Goal: Transaction & Acquisition: Purchase product/service

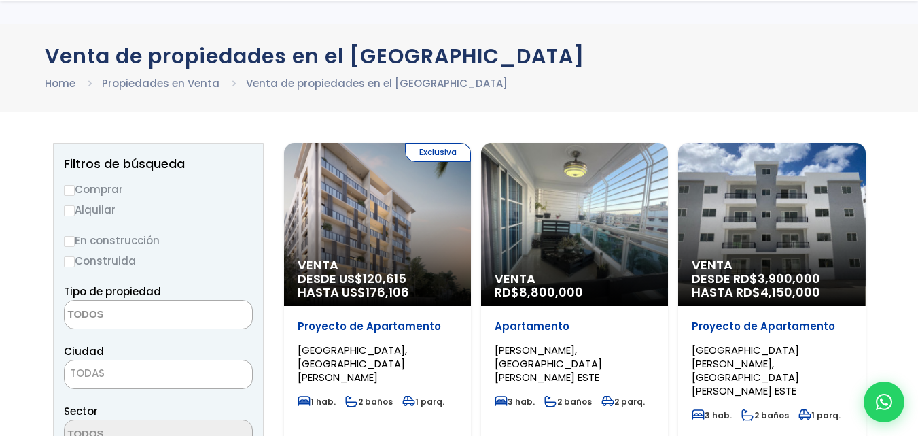
scroll to position [136, 0]
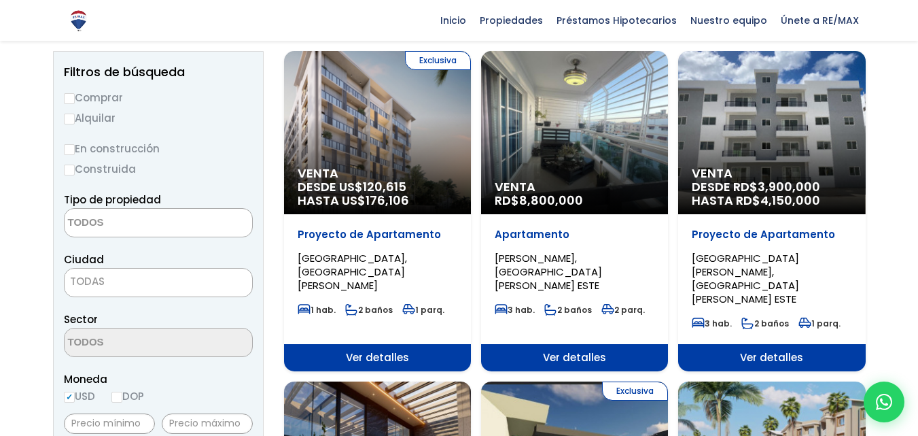
click at [122, 227] on textarea "Search" at bounding box center [131, 223] width 132 height 29
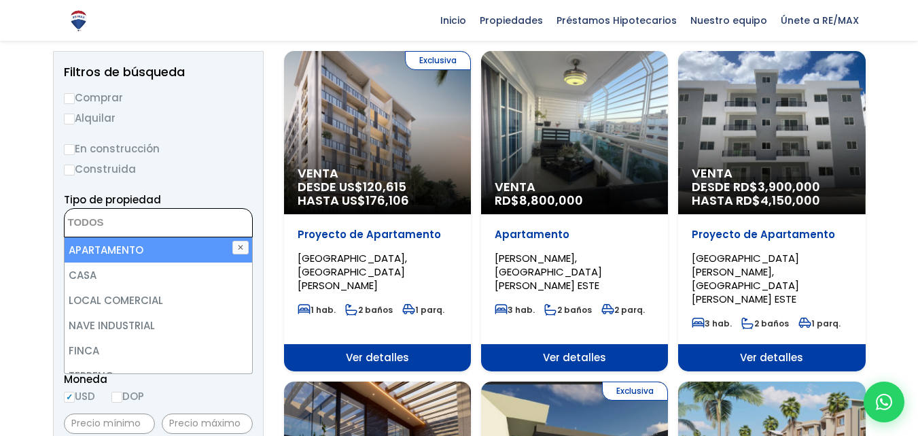
click at [143, 247] on li "APARTAMENTO" at bounding box center [159, 249] width 188 height 25
select select "apartment"
click at [198, 219] on ul "× Seleccionados: 1" at bounding box center [150, 223] width 171 height 29
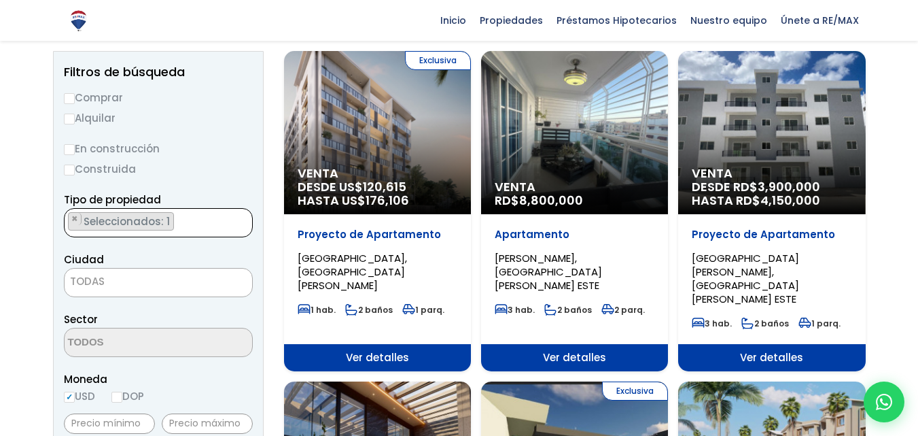
click at [129, 281] on span "TODAS" at bounding box center [159, 281] width 188 height 19
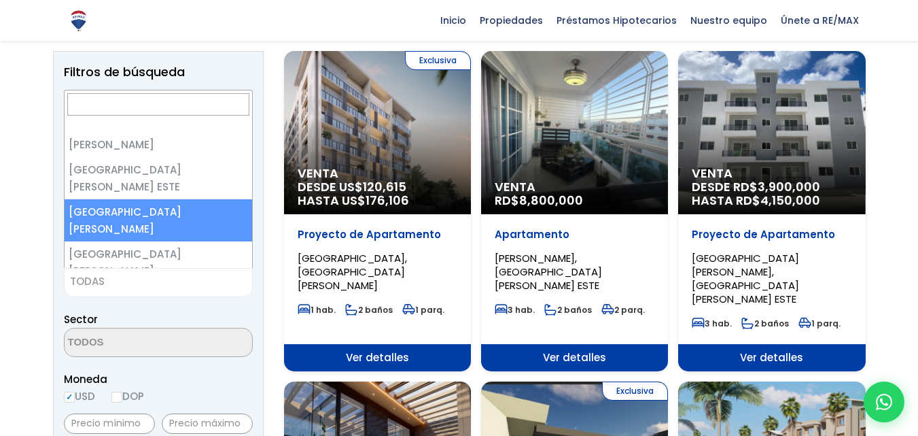
select select "149"
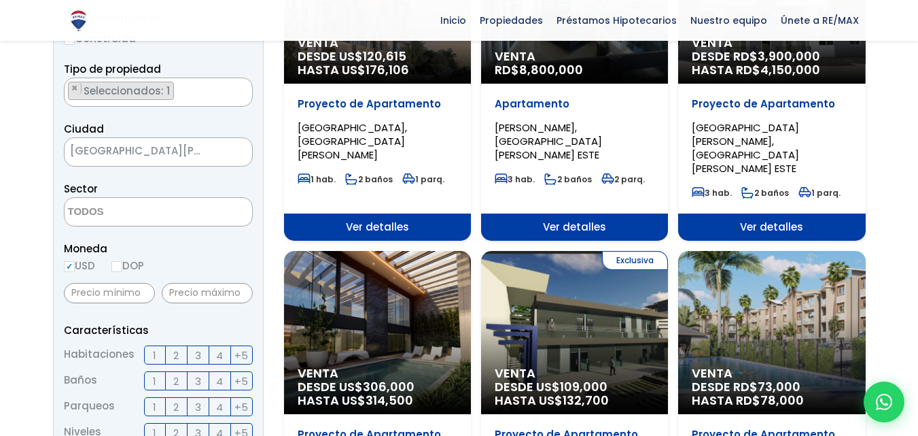
scroll to position [272, 0]
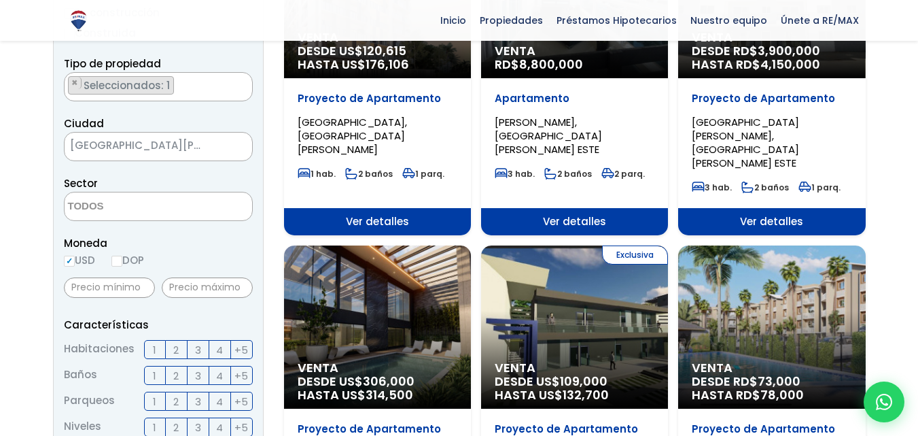
click at [155, 202] on textarea "Search" at bounding box center [131, 206] width 132 height 29
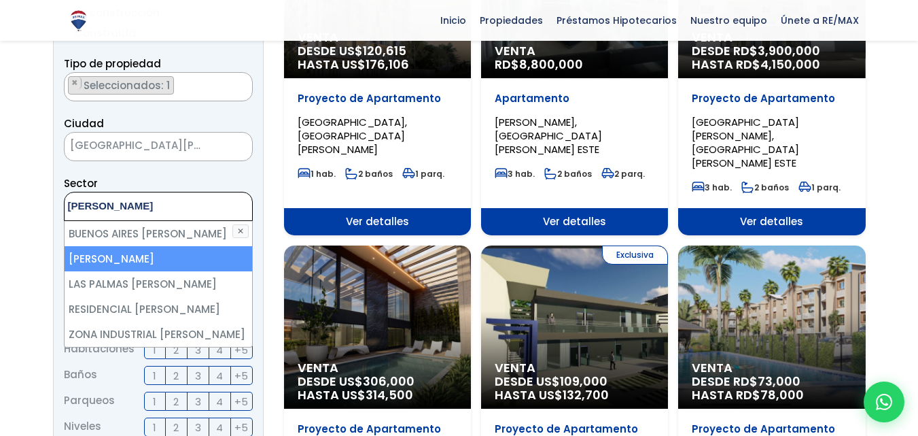
type textarea "herrera"
click at [126, 261] on li "HERRERA" at bounding box center [159, 258] width 188 height 25
select select "13426"
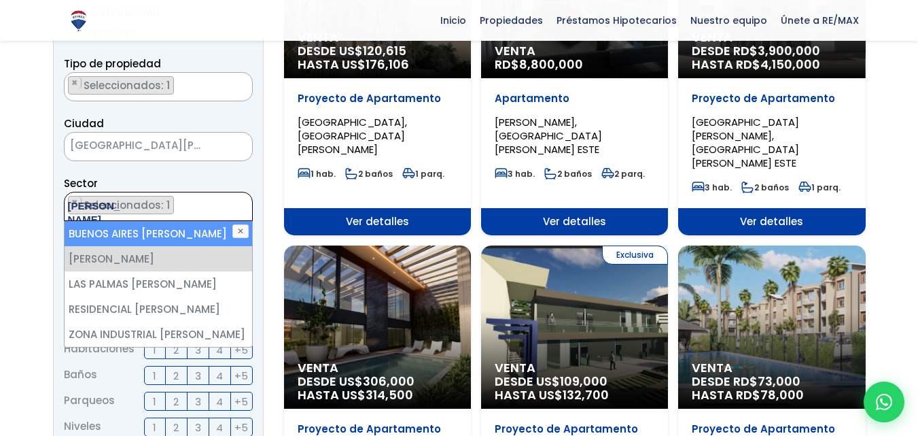
click at [212, 207] on ul "× Seleccionados: 1" at bounding box center [150, 206] width 171 height 29
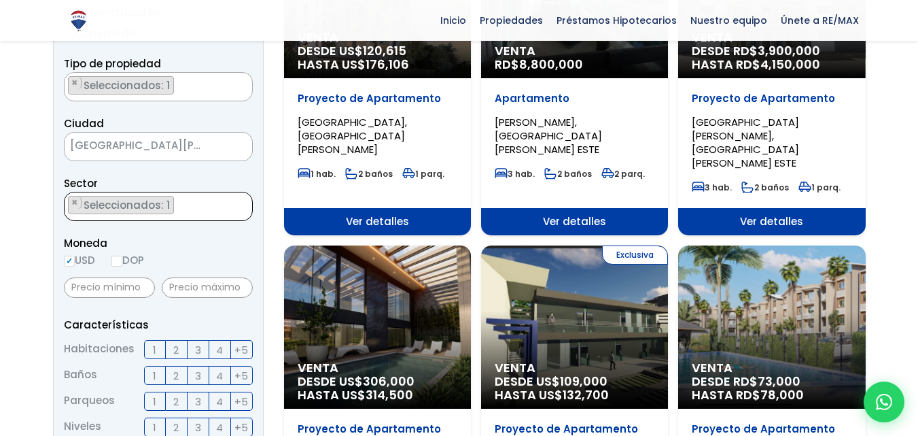
click at [205, 247] on span "Moneda" at bounding box center [158, 242] width 189 height 17
click at [126, 258] on label "DOP" at bounding box center [127, 259] width 33 height 17
click at [0, 0] on input "DOP" at bounding box center [0, 0] width 0 height 0
click at [120, 262] on input "DOP" at bounding box center [116, 260] width 11 height 11
radio input "true"
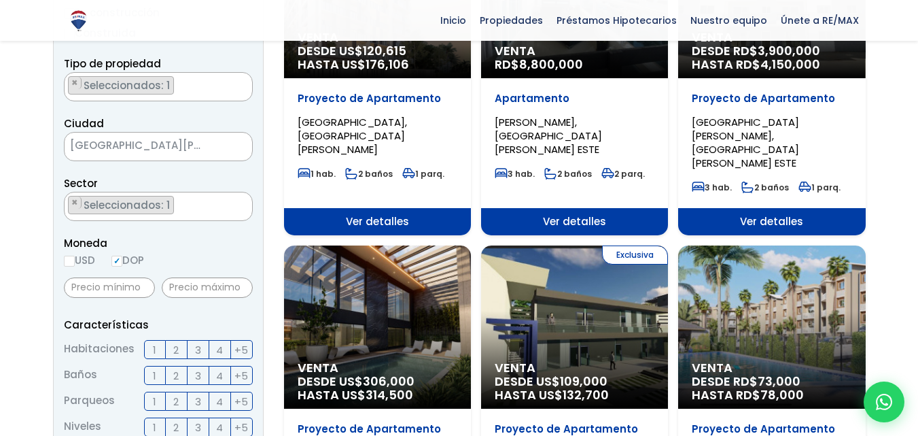
click at [70, 260] on input "USD" at bounding box center [69, 260] width 11 height 11
radio input "true"
click at [122, 261] on input "DOP" at bounding box center [116, 260] width 11 height 11
radio input "true"
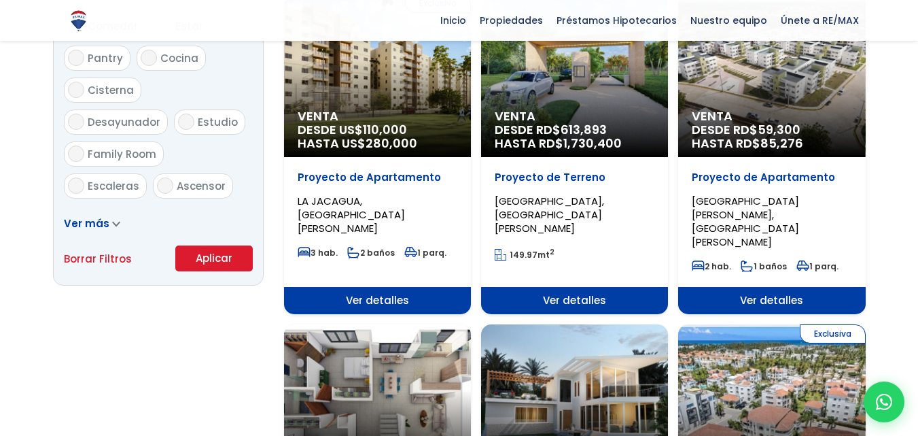
scroll to position [815, 0]
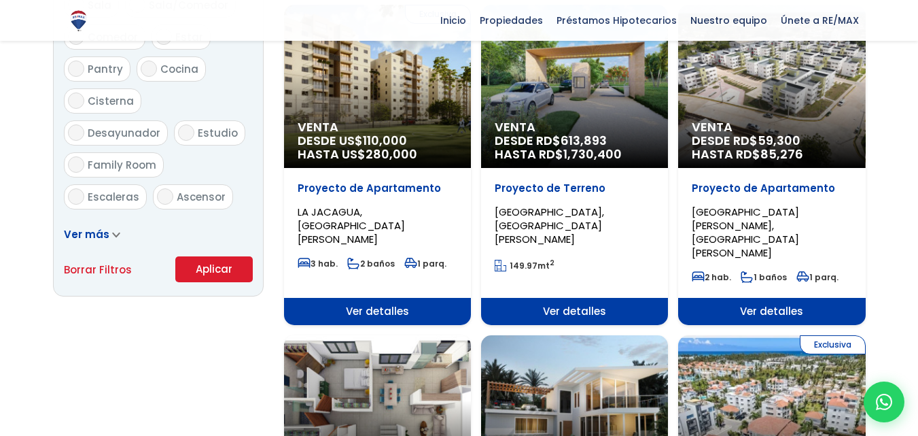
click at [212, 266] on button "Aplicar" at bounding box center [213, 269] width 77 height 26
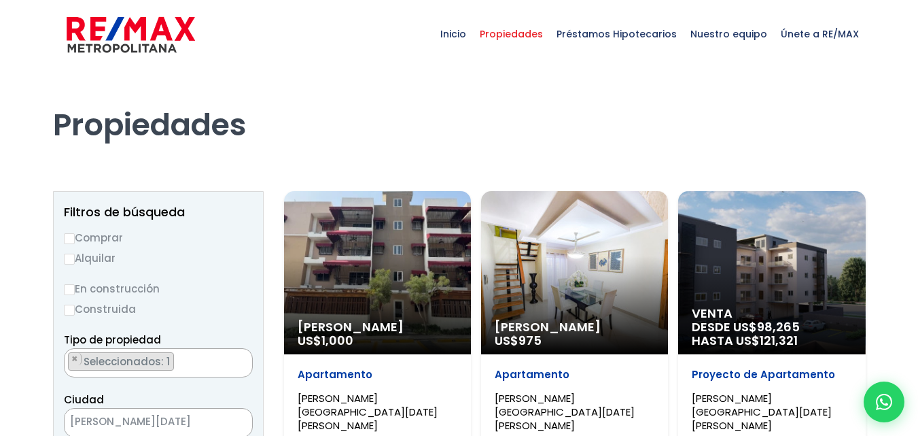
select select "13426"
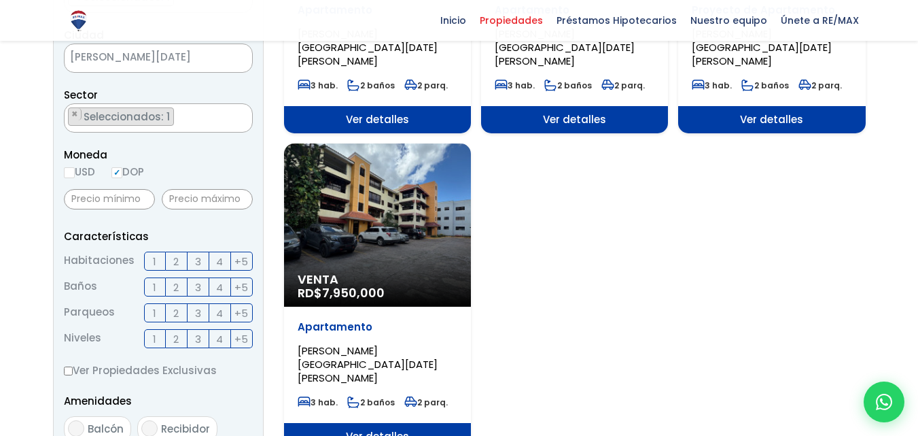
scroll to position [340, 0]
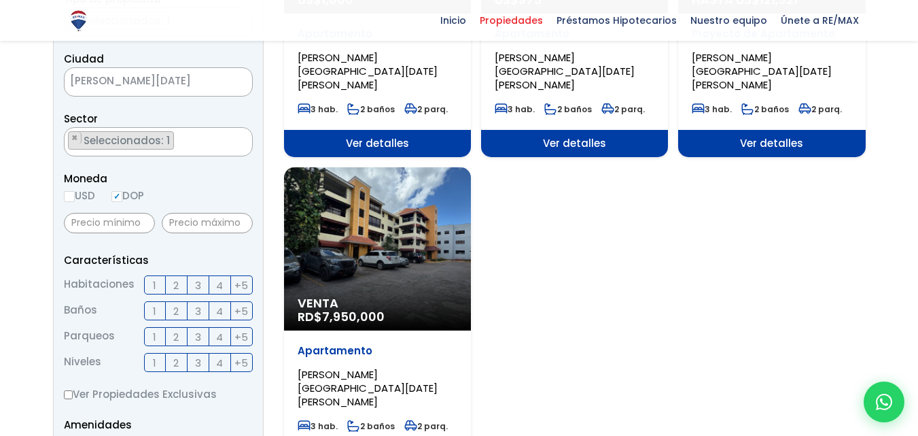
click at [406, 243] on div "Venta RD$ 7,950,000" at bounding box center [377, 248] width 187 height 163
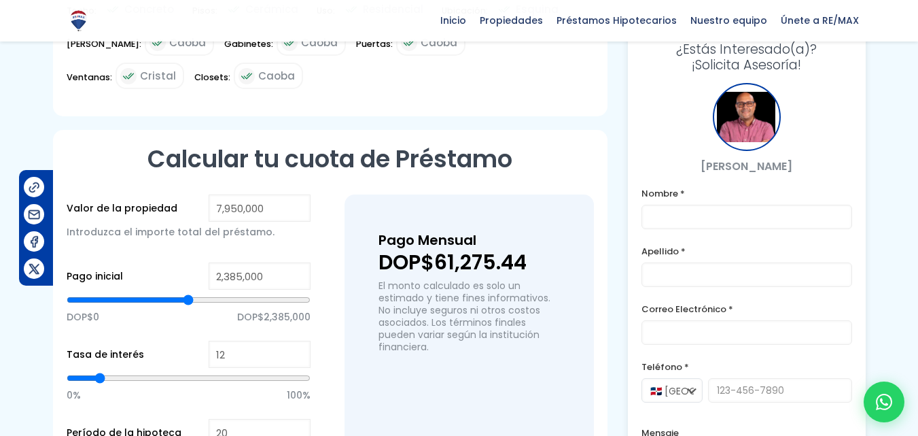
scroll to position [883, 0]
type input "3,878,931"
type input "3878931"
type input "3,832,616"
type input "3832616"
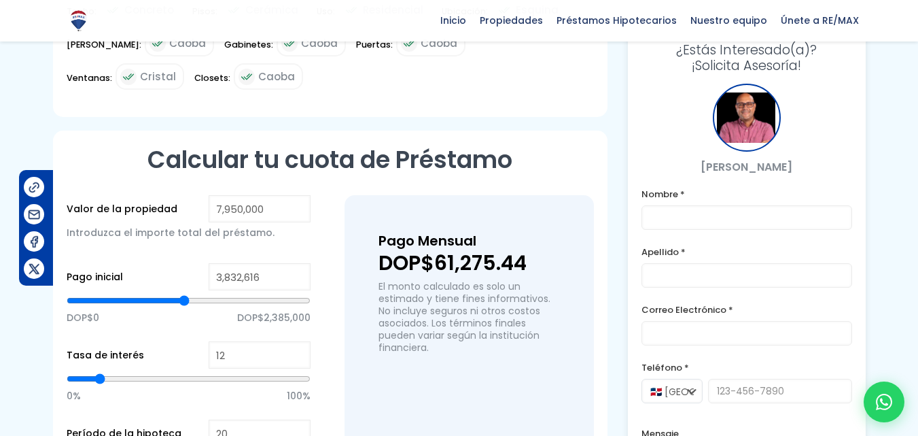
type input "3,763,142"
type input "3763142"
type input "3,647,353"
type input "3647353"
type input "3,508,407"
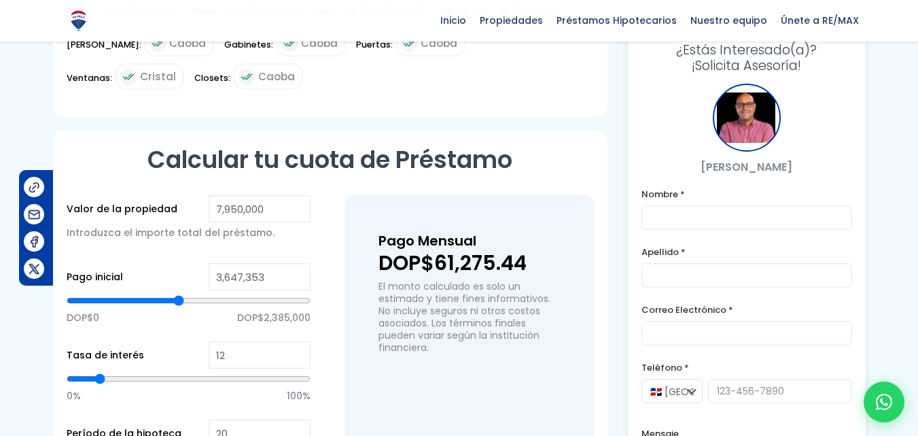
type input "3508407"
type input "3,323,144"
type input "3323144"
type input "3,161,040"
type input "3161040"
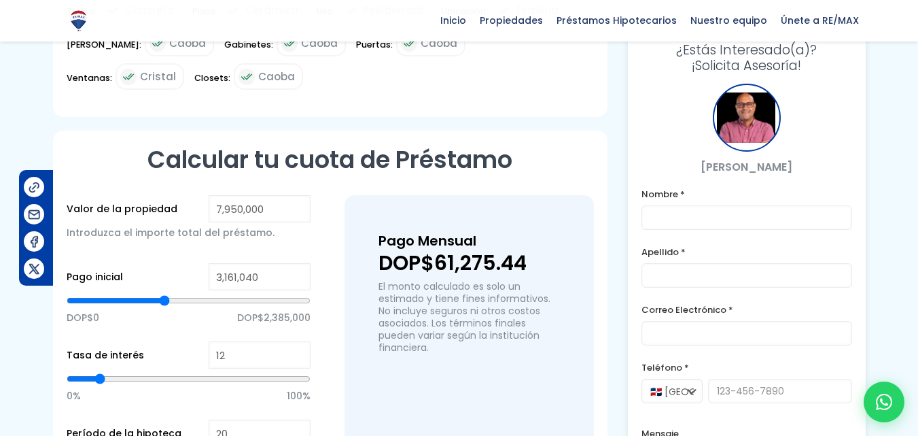
type input "3,045,251"
type input "3045251"
type input "2,952,619"
type input "2952619"
type input "2,929,462"
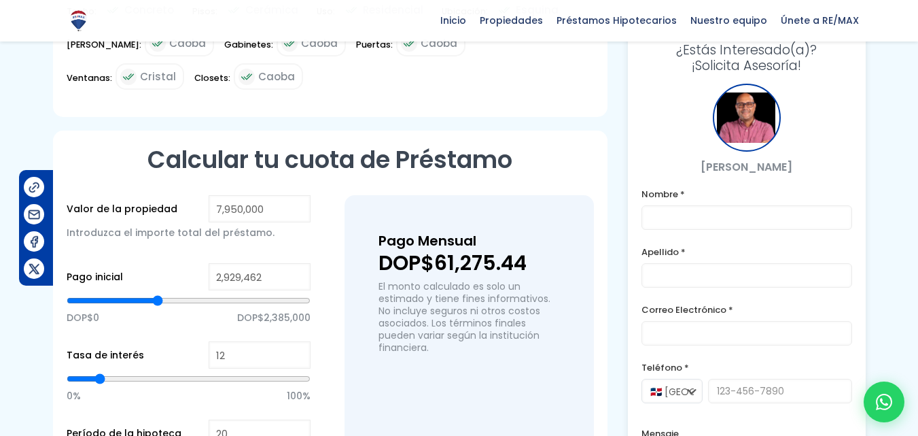
drag, startPoint x: 186, startPoint y: 302, endPoint x: 158, endPoint y: 302, distance: 28.5
type input "2929462"
click at [158, 302] on input "range" at bounding box center [189, 301] width 244 height 14
type input "2,975,777"
type input "2975777"
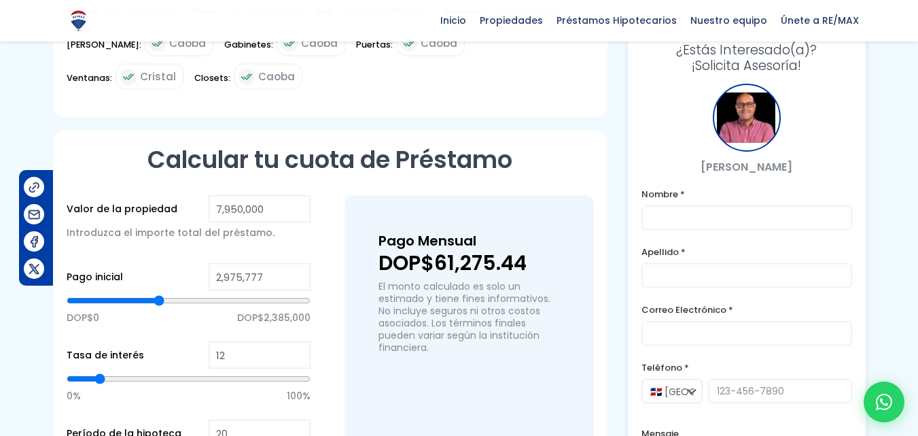
type input "2,998,935"
type input "2998935"
type input "3,045,251"
type input "3045251"
type input "3,068,408"
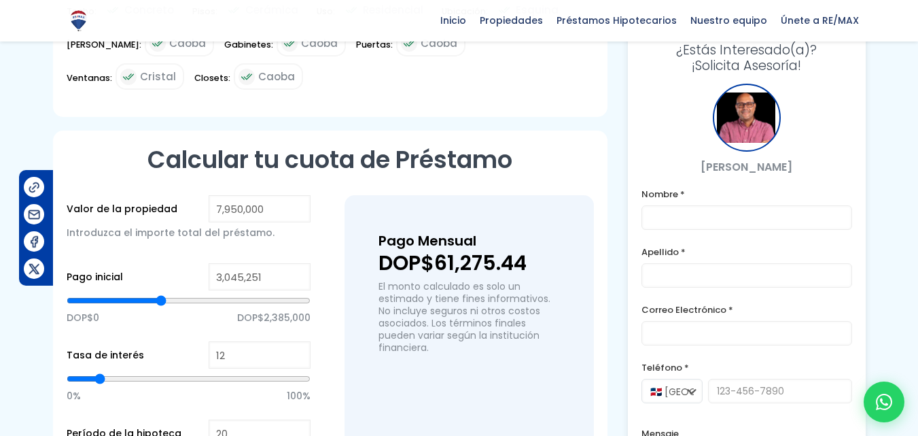
type input "3068408"
type input "3,114,724"
type input "3114724"
type input "3,137,882"
type input "3137882"
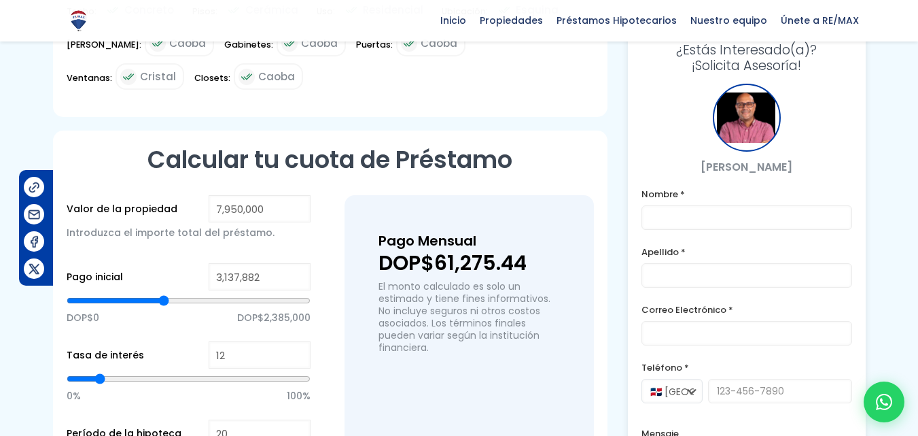
type input "3,184,197"
type input "3184197"
type input "3,207,355"
type input "3207355"
type input "3,253,671"
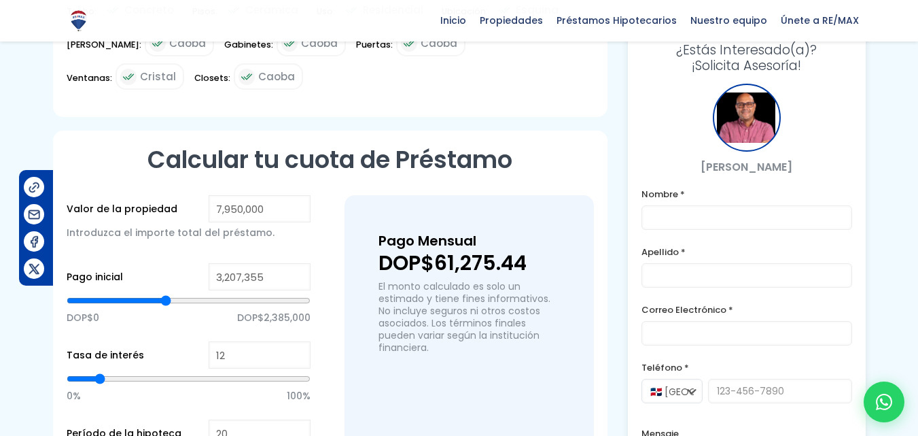
type input "3253671"
type input "3,276,829"
type input "3276829"
type input "3,323,144"
type input "3323144"
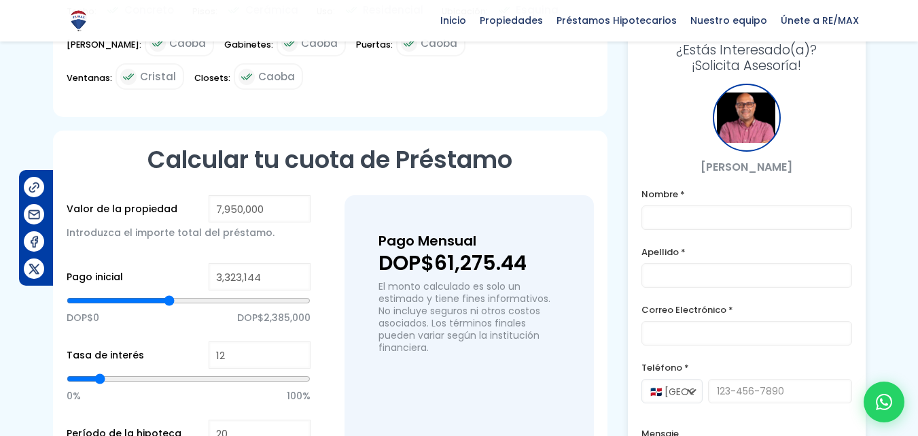
type input "3,346,302"
type input "3346302"
type input "3,369,460"
type input "3369460"
type input "3,415,775"
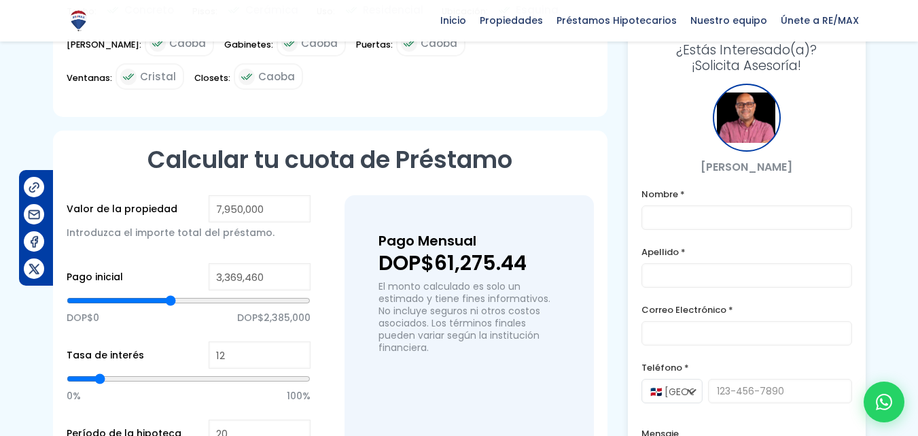
type input "3415775"
type input "3,438,933"
type input "3438933"
type input "3,462,091"
type input "3462091"
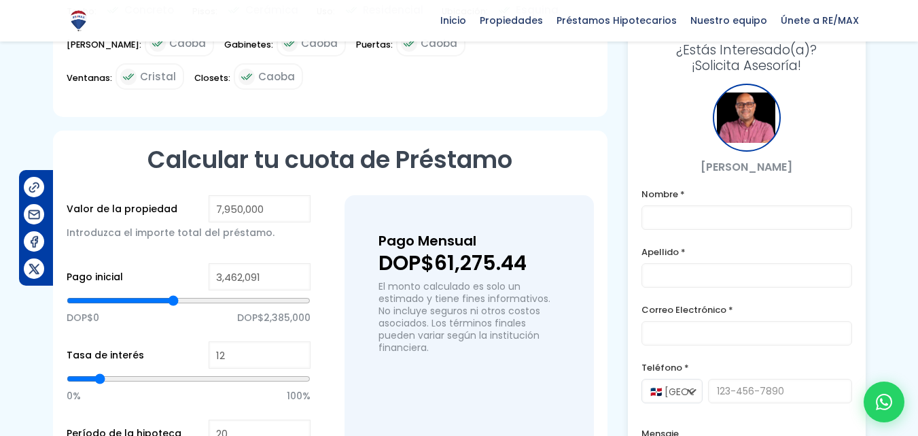
type input "3,508,407"
type input "3508407"
type input "3,531,564"
type input "3531564"
type input "3,554,722"
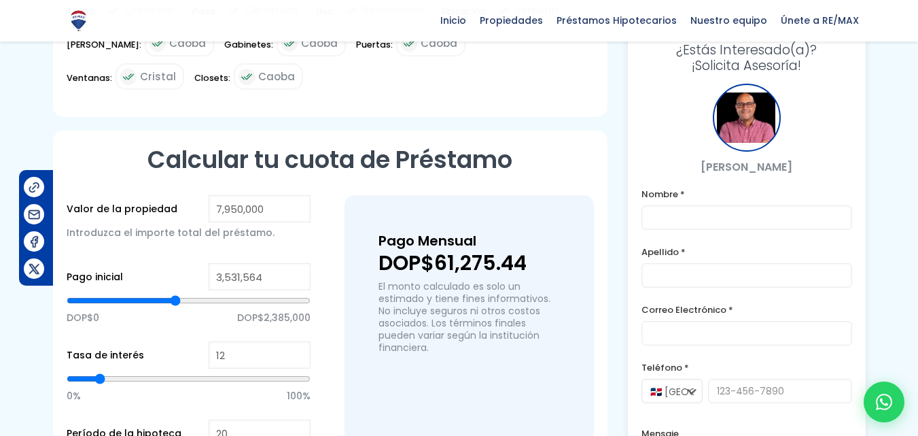
type input "3554722"
type input "3,577,880"
drag, startPoint x: 158, startPoint y: 302, endPoint x: 177, endPoint y: 302, distance: 19.0
type input "3577880"
click at [177, 302] on input "range" at bounding box center [189, 301] width 244 height 14
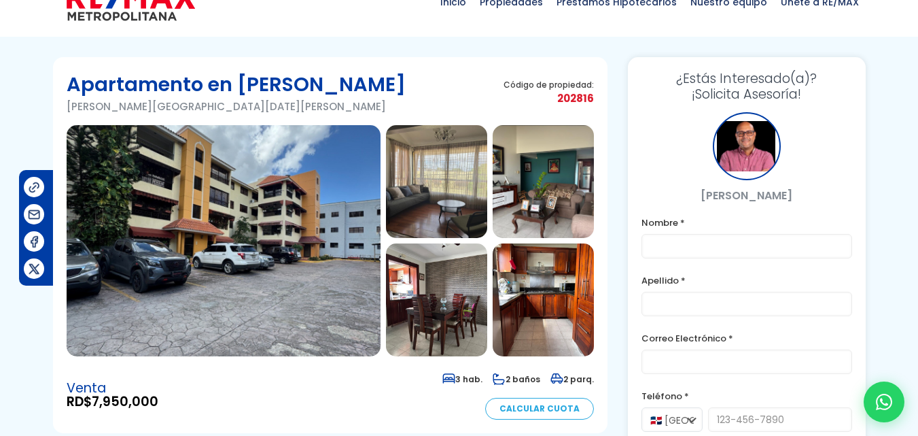
scroll to position [0, 0]
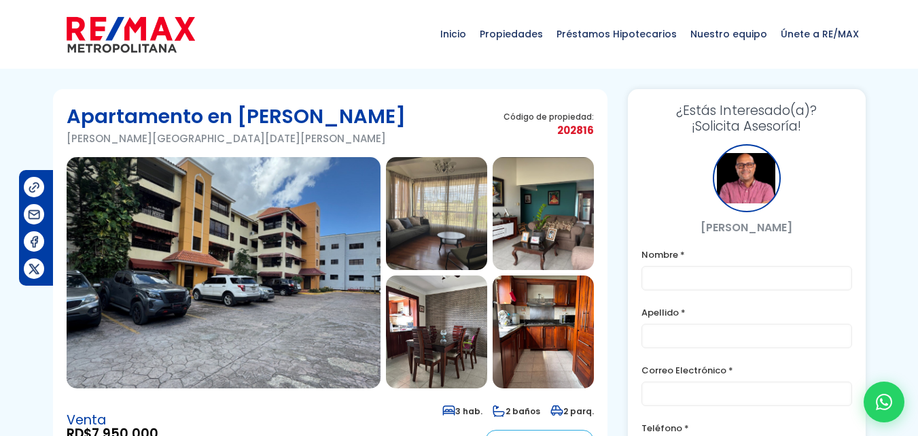
click at [287, 226] on img at bounding box center [224, 272] width 314 height 231
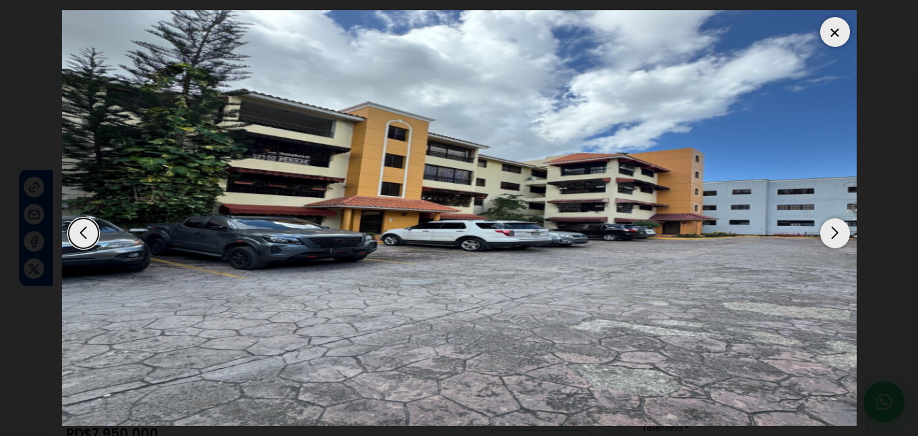
click at [832, 234] on div "Next slide" at bounding box center [835, 233] width 30 height 30
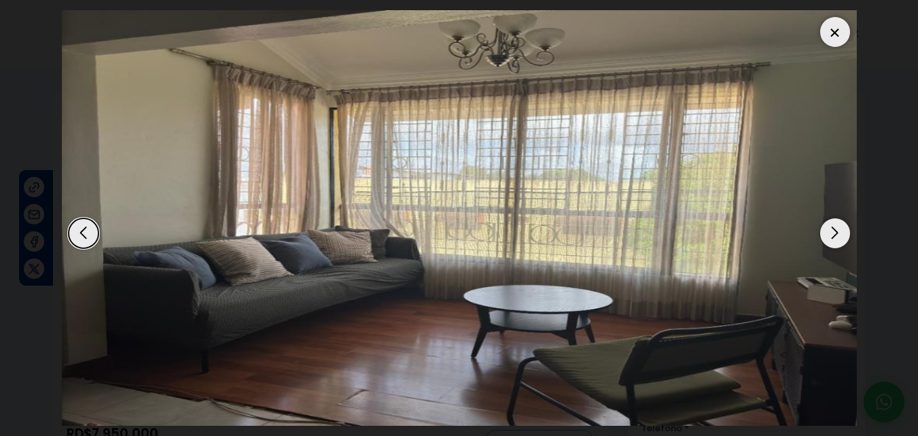
click at [832, 234] on div "Next slide" at bounding box center [835, 233] width 30 height 30
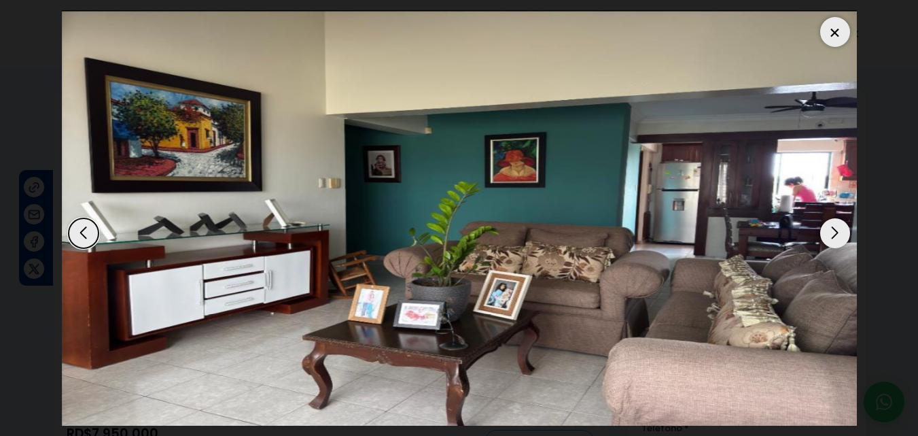
click at [836, 227] on div "Next slide" at bounding box center [835, 233] width 30 height 30
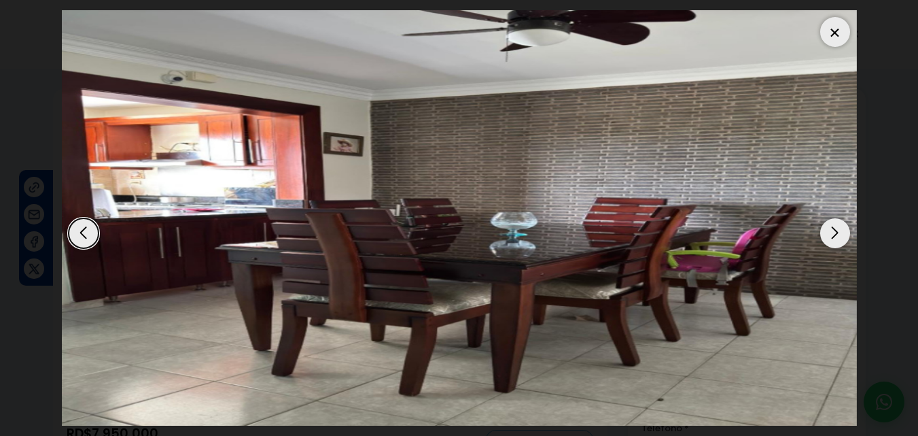
click at [835, 232] on div "Next slide" at bounding box center [835, 233] width 30 height 30
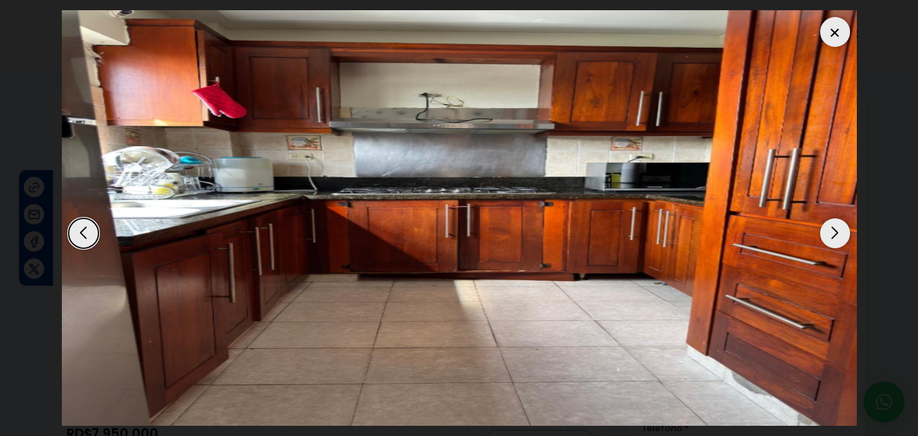
click at [835, 232] on div "Next slide" at bounding box center [835, 233] width 30 height 30
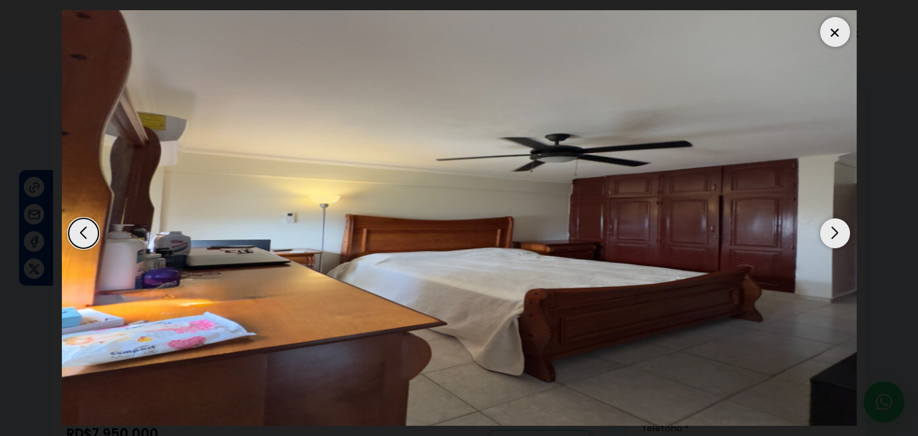
click at [838, 35] on div at bounding box center [835, 32] width 30 height 30
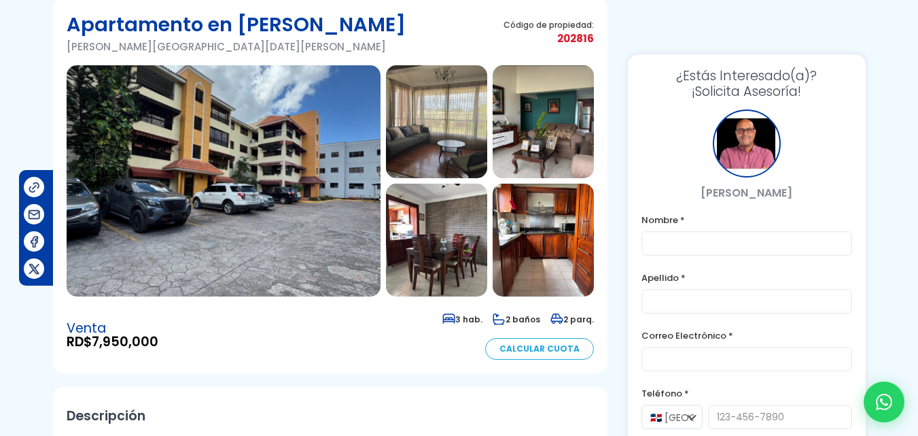
scroll to position [68, 0]
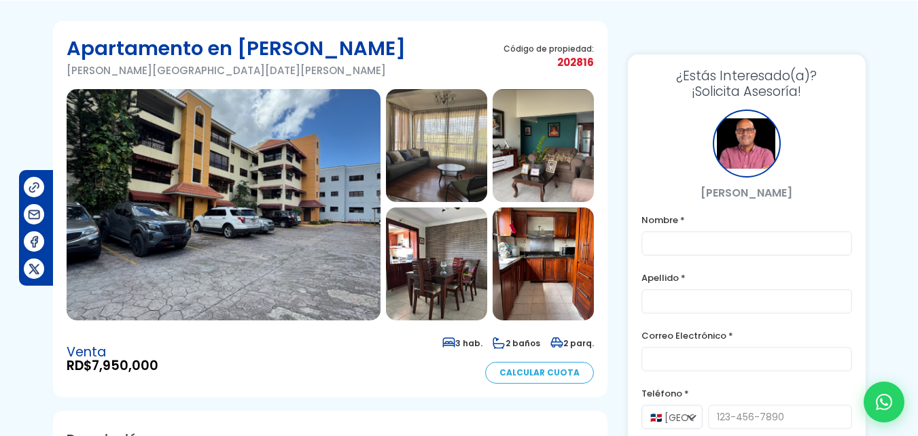
click at [317, 154] on img at bounding box center [224, 204] width 314 height 231
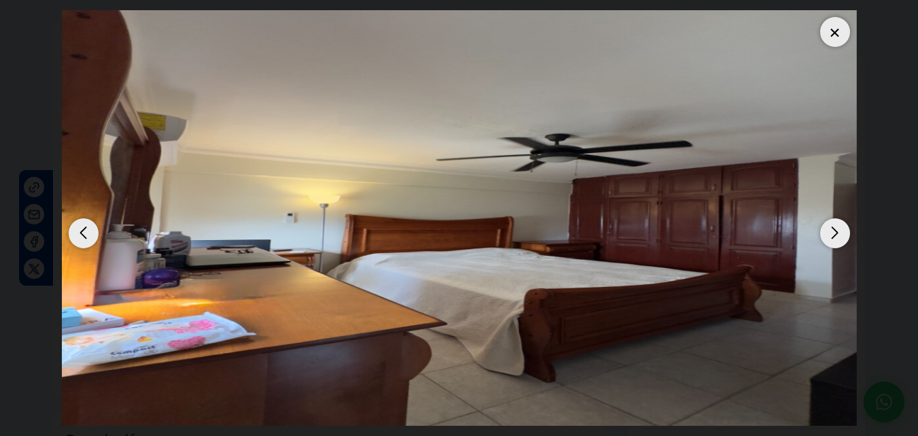
click at [837, 31] on div at bounding box center [835, 32] width 30 height 30
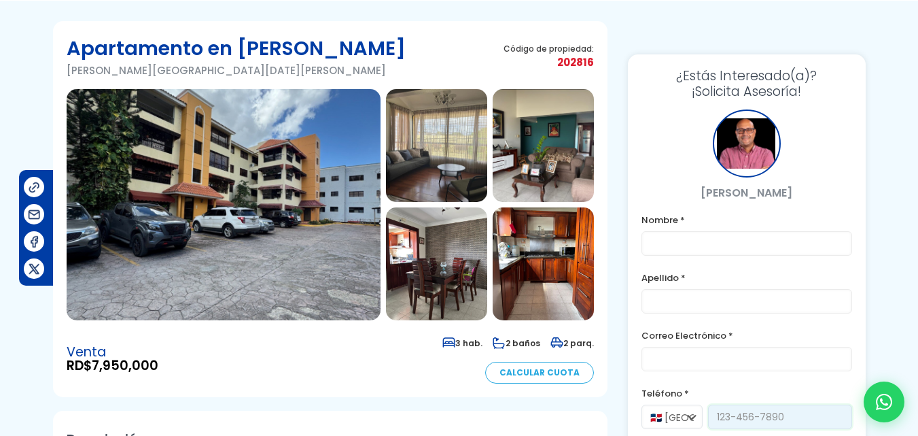
drag, startPoint x: 800, startPoint y: 423, endPoint x: 726, endPoint y: 417, distance: 74.3
click at [719, 422] on input "tel" at bounding box center [780, 416] width 144 height 24
drag, startPoint x: 791, startPoint y: 417, endPoint x: 729, endPoint y: 419, distance: 61.8
click at [729, 419] on input "tel" at bounding box center [780, 416] width 144 height 24
drag, startPoint x: 715, startPoint y: 414, endPoint x: 798, endPoint y: 417, distance: 83.6
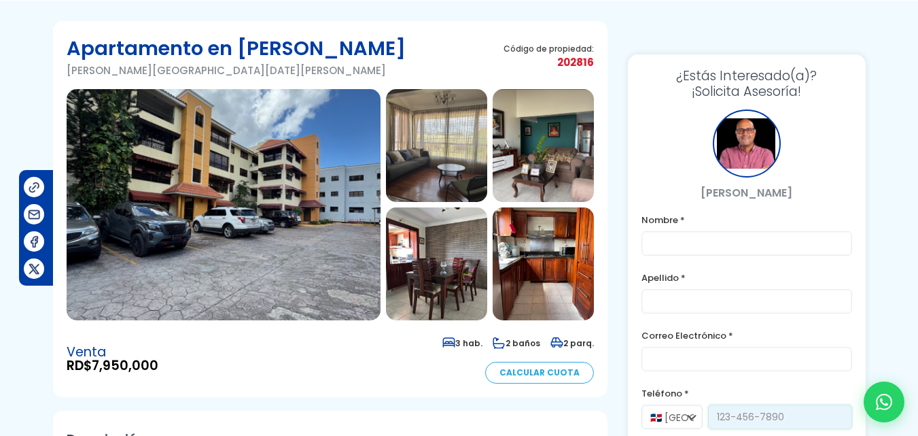
click at [798, 417] on input "tel" at bounding box center [780, 416] width 144 height 24
click at [799, 417] on input "tel" at bounding box center [780, 416] width 144 height 24
click at [416, 380] on div "Venta RD$ 7,950,000 3 hab. 2 baños 2 parq. Calcular Cuota" at bounding box center [330, 359] width 527 height 50
click at [890, 399] on icon at bounding box center [884, 401] width 16 height 16
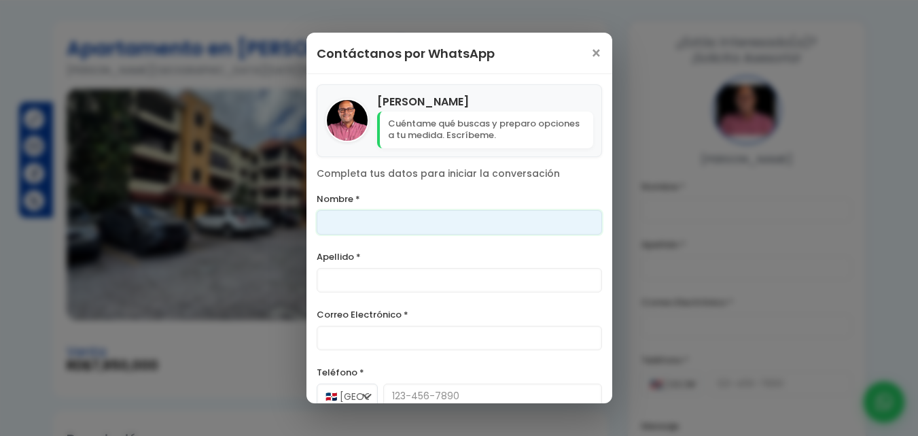
scroll to position [0, 0]
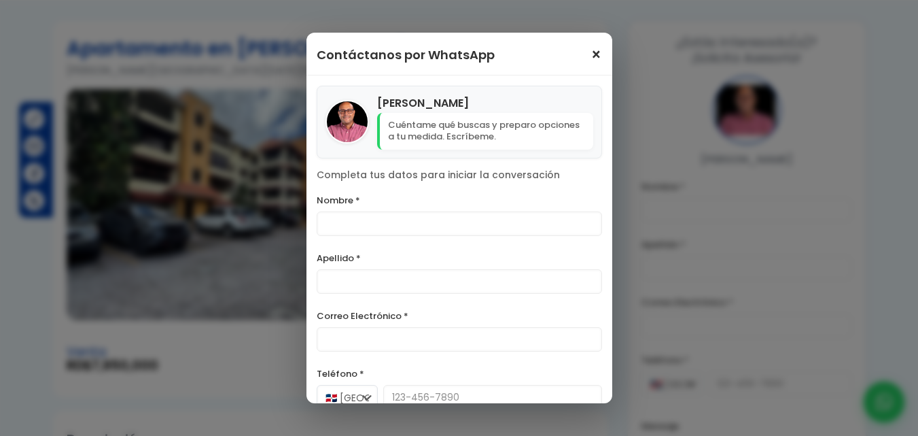
click at [590, 55] on span "×" at bounding box center [596, 55] width 12 height 16
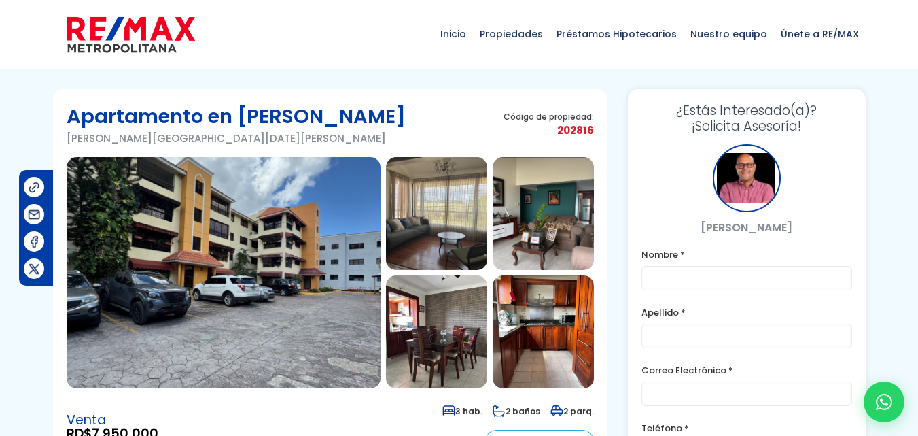
drag, startPoint x: 560, startPoint y: 128, endPoint x: 594, endPoint y: 130, distance: 34.8
click at [594, 130] on section "Apartamento en Herrera Herrera, Santo Domingo Oeste Código de propiedad: 202816" at bounding box center [330, 277] width 554 height 376
click at [469, 94] on section "Apartamento en Herrera Herrera, Santo Domingo Oeste Código de propiedad: 202816" at bounding box center [330, 277] width 554 height 376
click at [507, 35] on span "Propiedades" at bounding box center [511, 34] width 77 height 41
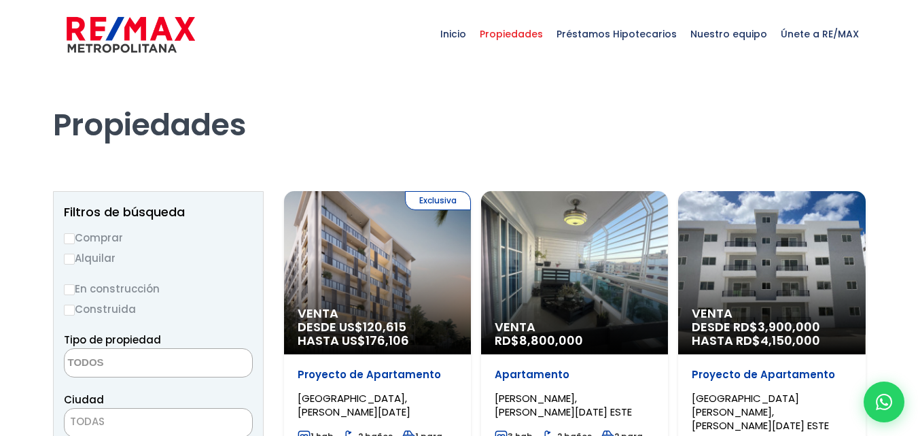
select select
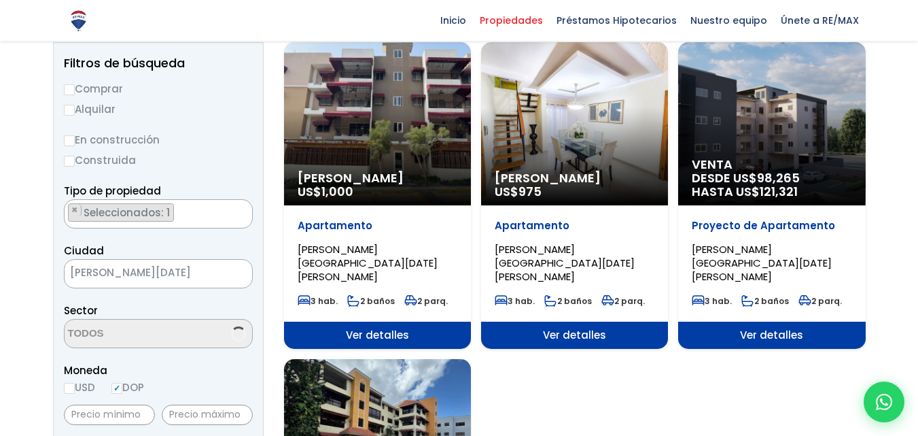
scroll to position [136, 0]
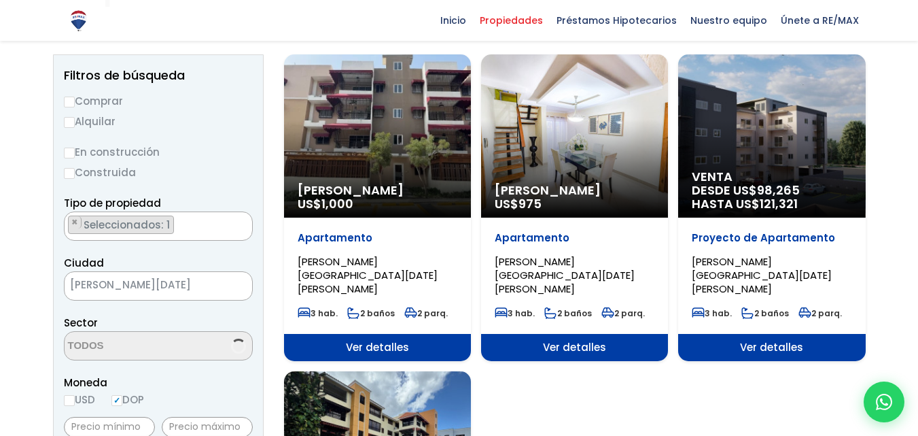
select select "13426"
click at [803, 178] on span "Venta" at bounding box center [772, 177] width 160 height 14
select select "13426"
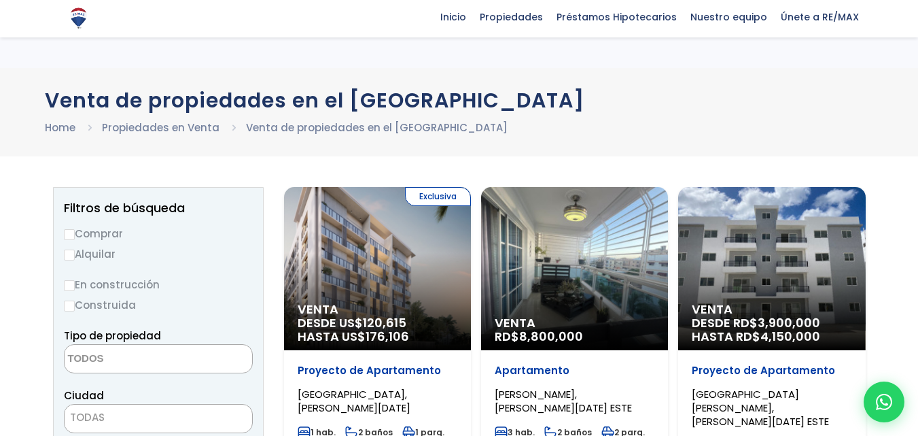
select select "149"
